Goal: Task Accomplishment & Management: Use online tool/utility

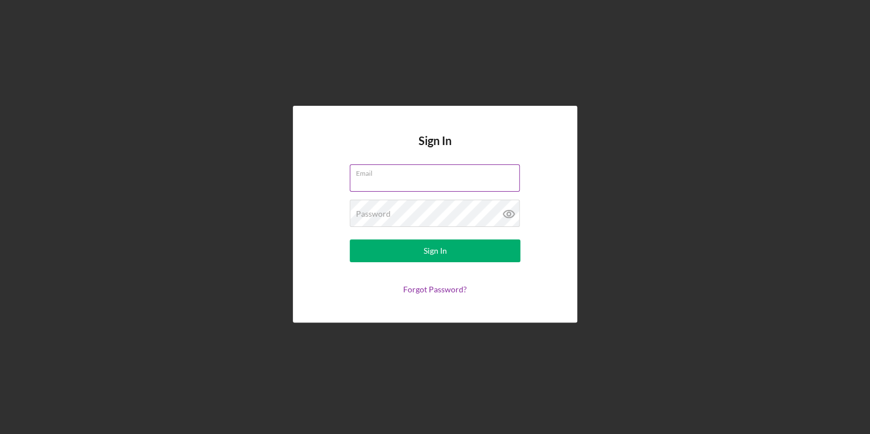
click at [380, 180] on input "Email" at bounding box center [435, 177] width 170 height 27
type input "[PERSON_NAME][EMAIL_ADDRESS][PERSON_NAME][DOMAIN_NAME]"
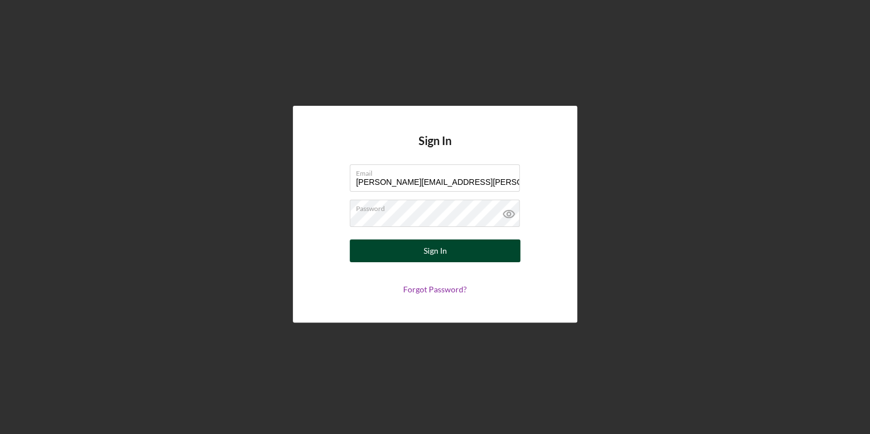
click at [406, 249] on button "Sign In" at bounding box center [435, 250] width 171 height 23
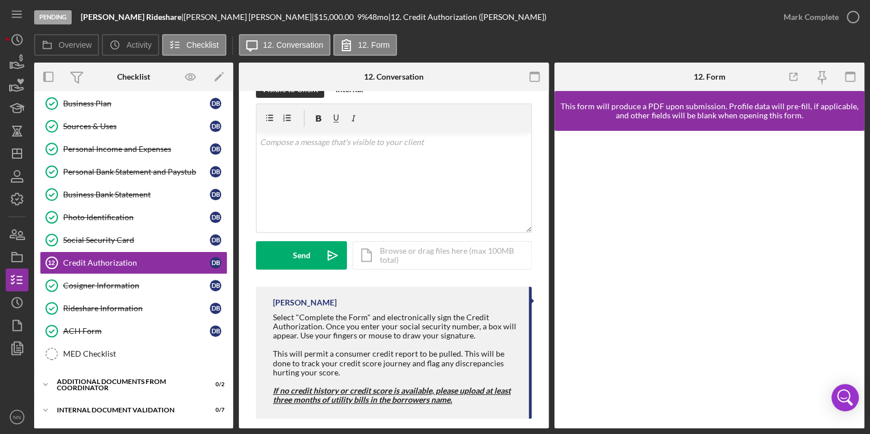
scroll to position [40, 0]
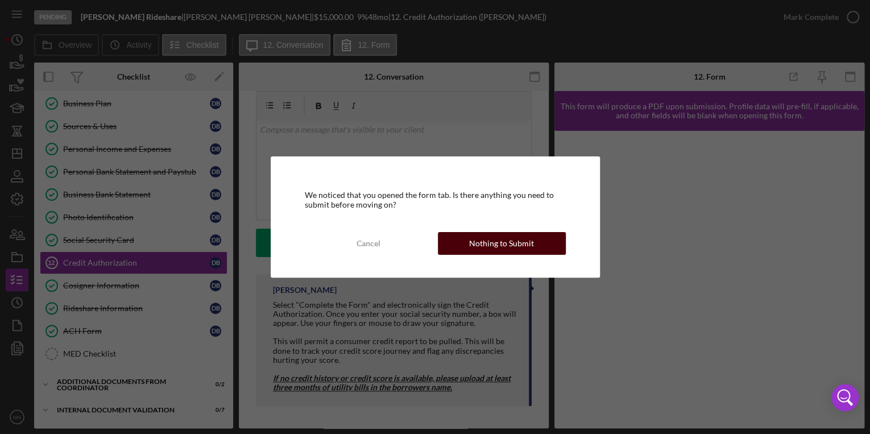
click at [503, 242] on div "Nothing to Submit" at bounding box center [501, 243] width 65 height 23
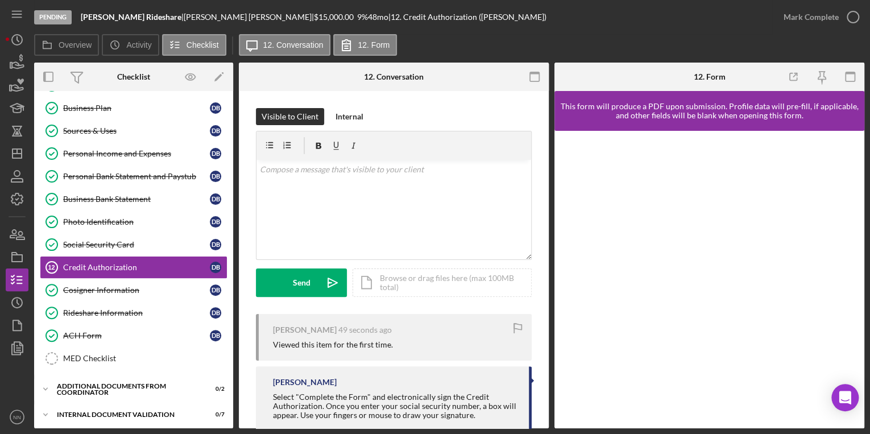
scroll to position [119, 0]
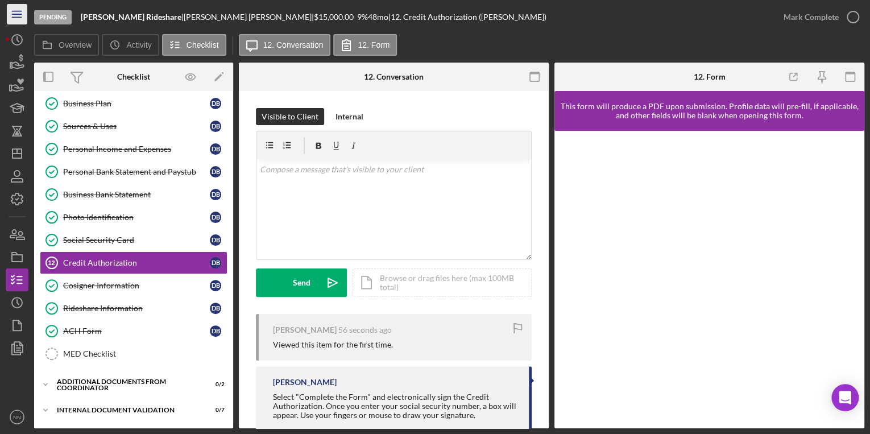
drag, startPoint x: 28, startPoint y: 2, endPoint x: 26, endPoint y: 9, distance: 6.5
click at [26, 9] on div "Icon/Menu" at bounding box center [17, 14] width 23 height 28
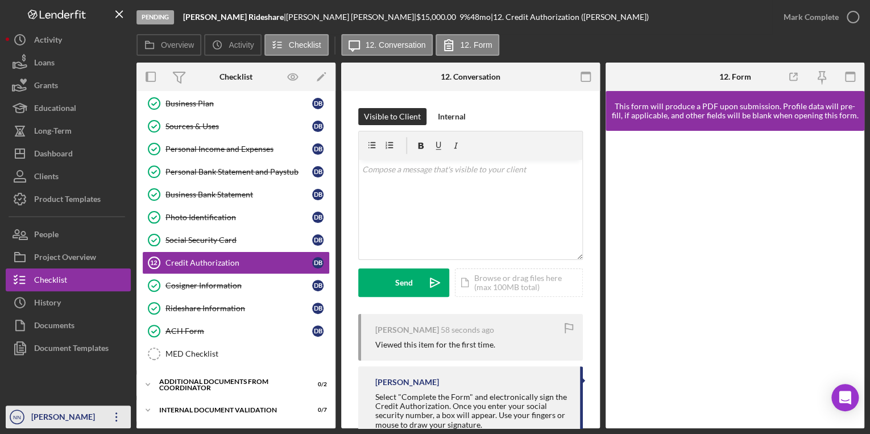
click at [117, 415] on icon "Icon/Overflow" at bounding box center [116, 416] width 28 height 28
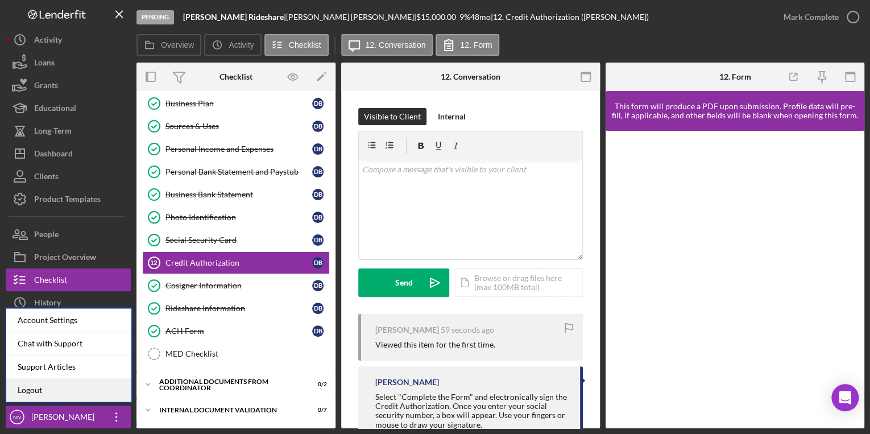
click at [92, 388] on link "Logout" at bounding box center [68, 389] width 125 height 23
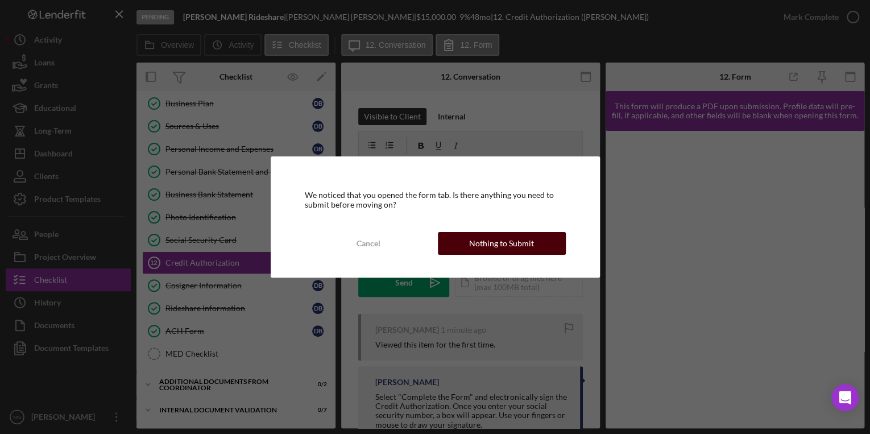
click at [493, 242] on div "Nothing to Submit" at bounding box center [501, 243] width 65 height 23
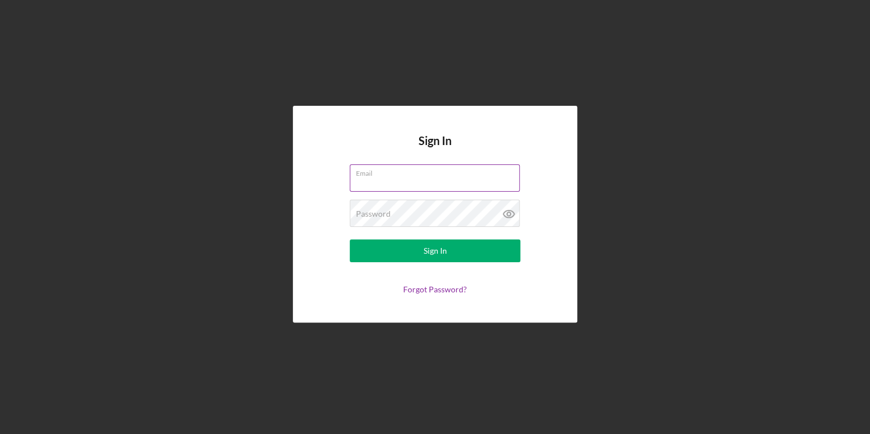
click at [422, 180] on input "Email" at bounding box center [435, 177] width 170 height 27
type input "nathaniel.novak@carolinarefugee.org"
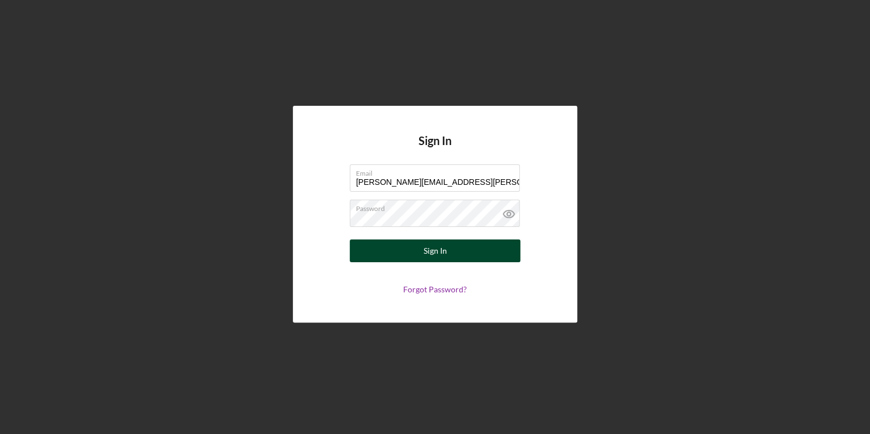
click at [425, 249] on div "Sign In" at bounding box center [434, 250] width 23 height 23
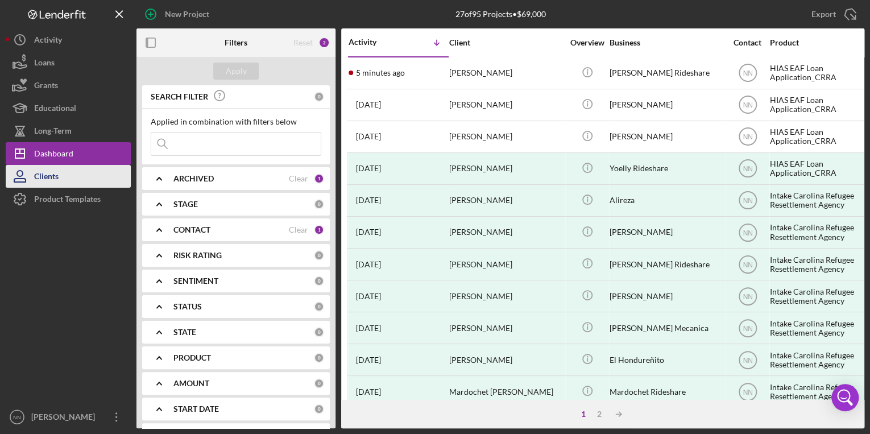
click at [36, 182] on div "Clients" at bounding box center [46, 178] width 24 height 26
